Goal: Task Accomplishment & Management: Manage account settings

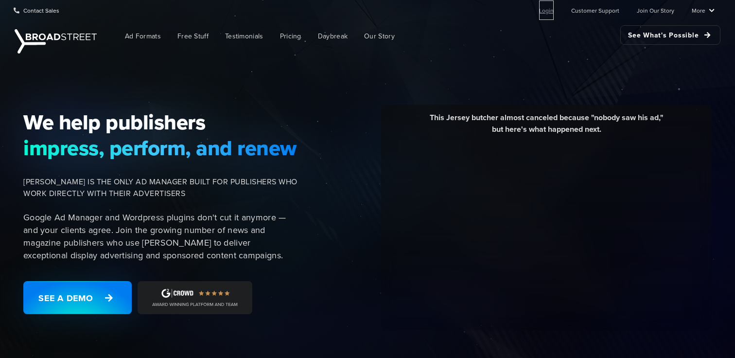
click at [543, 11] on link "Login" at bounding box center [546, 9] width 15 height 19
click at [553, 13] on link "Login" at bounding box center [546, 9] width 15 height 19
click at [549, 8] on link "Login" at bounding box center [546, 9] width 15 height 19
